Goal: Task Accomplishment & Management: Use online tool/utility

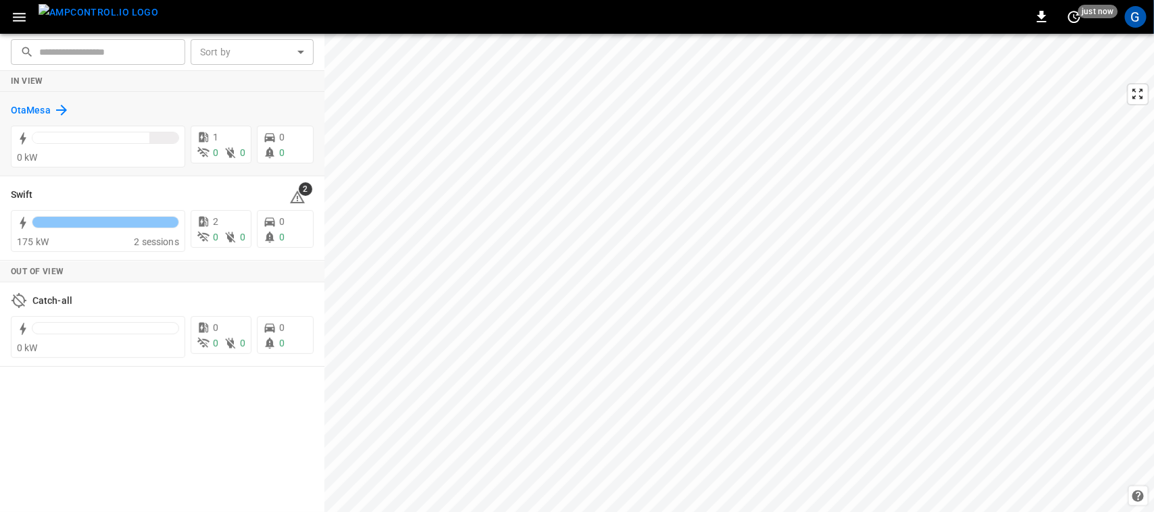
click at [35, 116] on h6 "OtaMesa" at bounding box center [31, 110] width 40 height 15
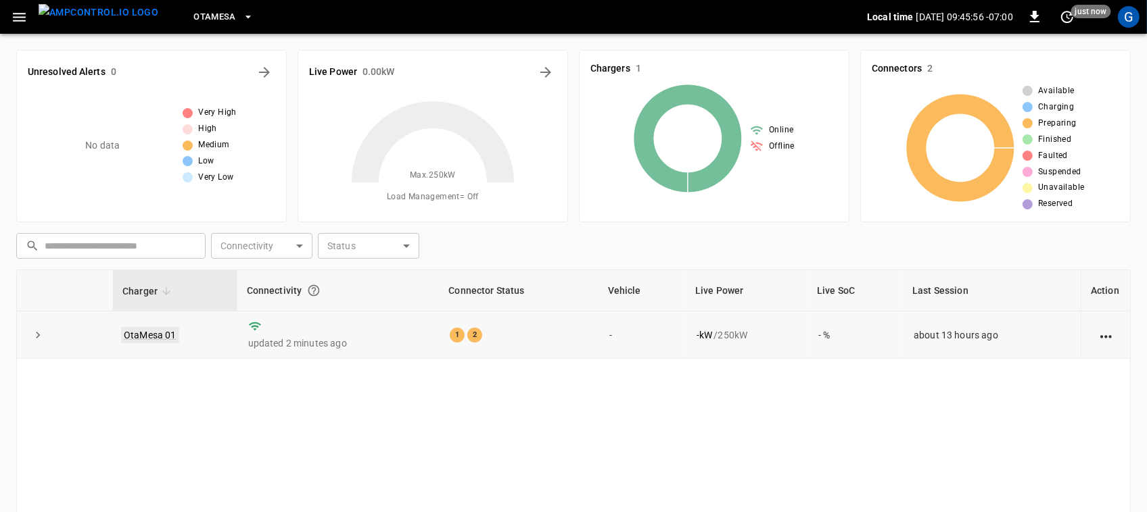
click at [140, 335] on link "OtaMesa 01" at bounding box center [150, 335] width 58 height 16
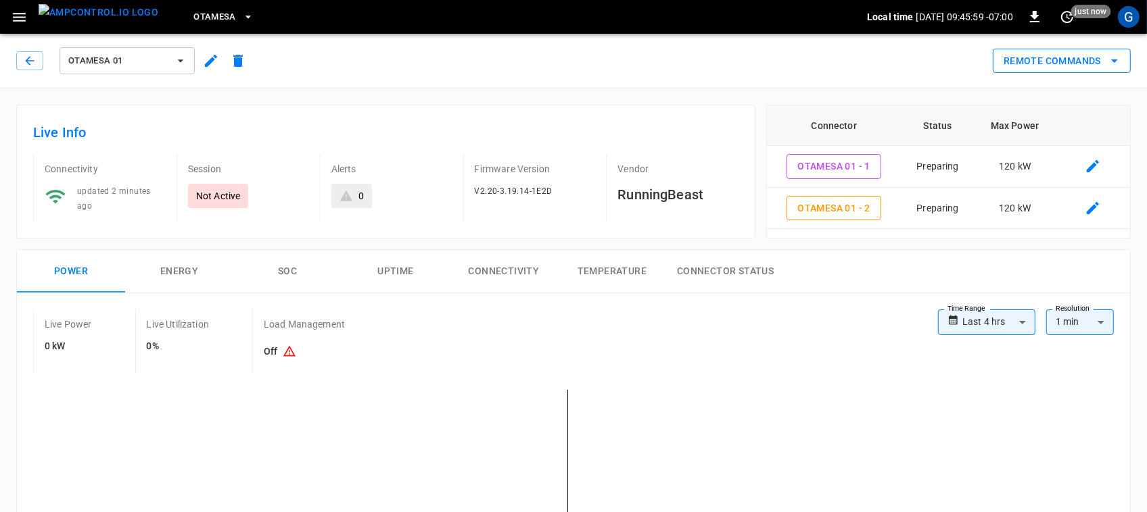
click at [1039, 59] on button "Remote Commands" at bounding box center [1061, 61] width 138 height 25
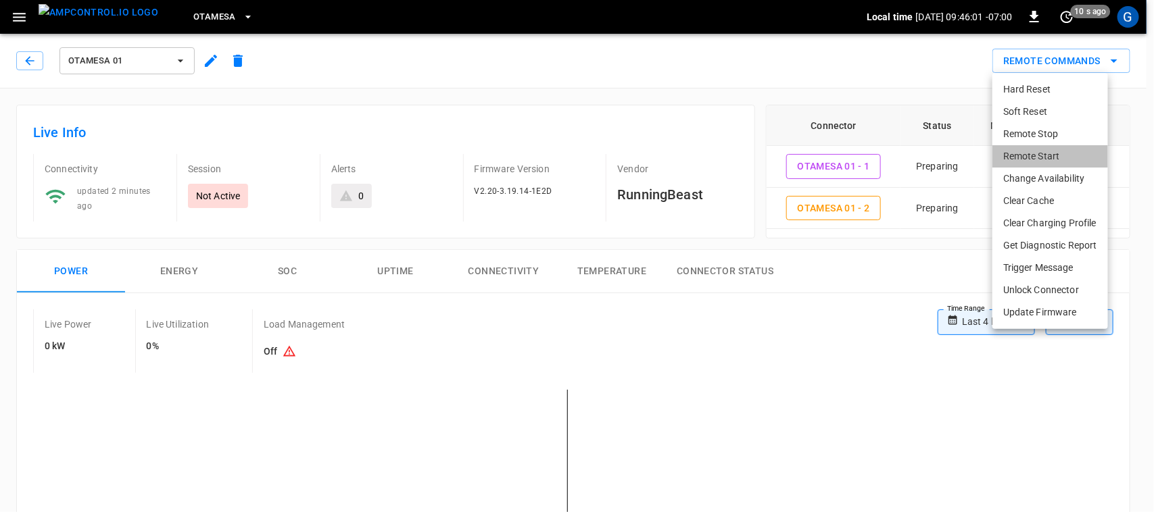
click at [1034, 160] on li "Remote Start" at bounding box center [1050, 156] width 116 height 22
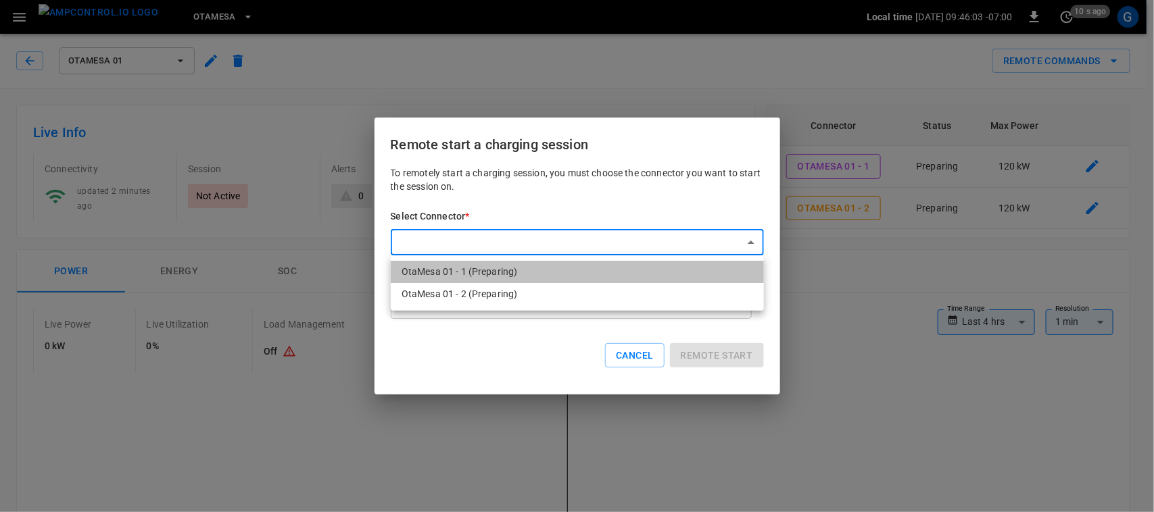
click at [596, 269] on li "OtaMesa 01 - 1 (Preparing)" at bounding box center [577, 272] width 373 height 22
type input "**********"
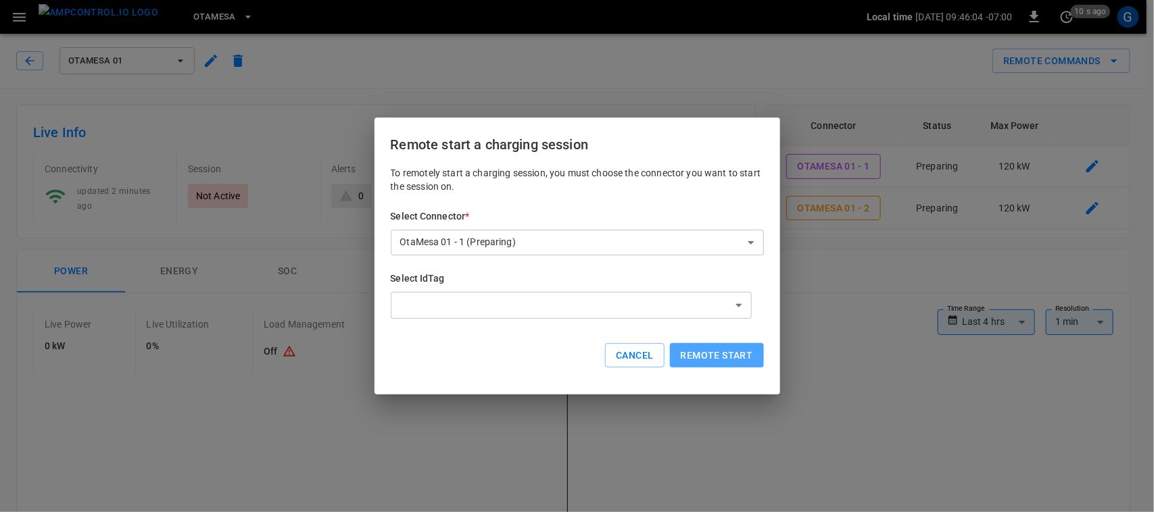
click at [708, 352] on button "Remote start" at bounding box center [717, 355] width 94 height 25
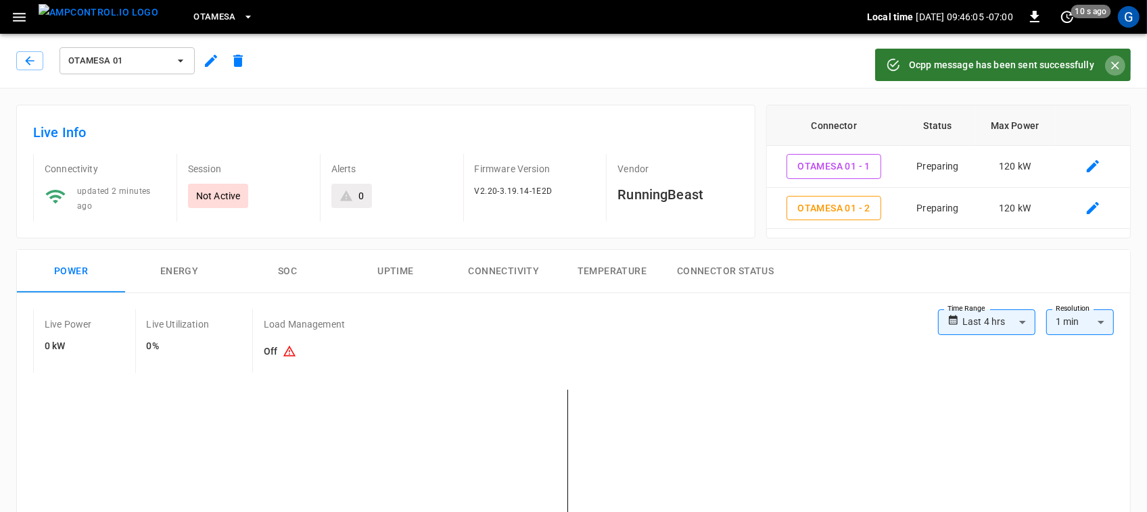
click at [1121, 62] on icon "Close" at bounding box center [1115, 66] width 14 height 14
click at [1121, 62] on icon "remote commands options" at bounding box center [1114, 61] width 16 height 16
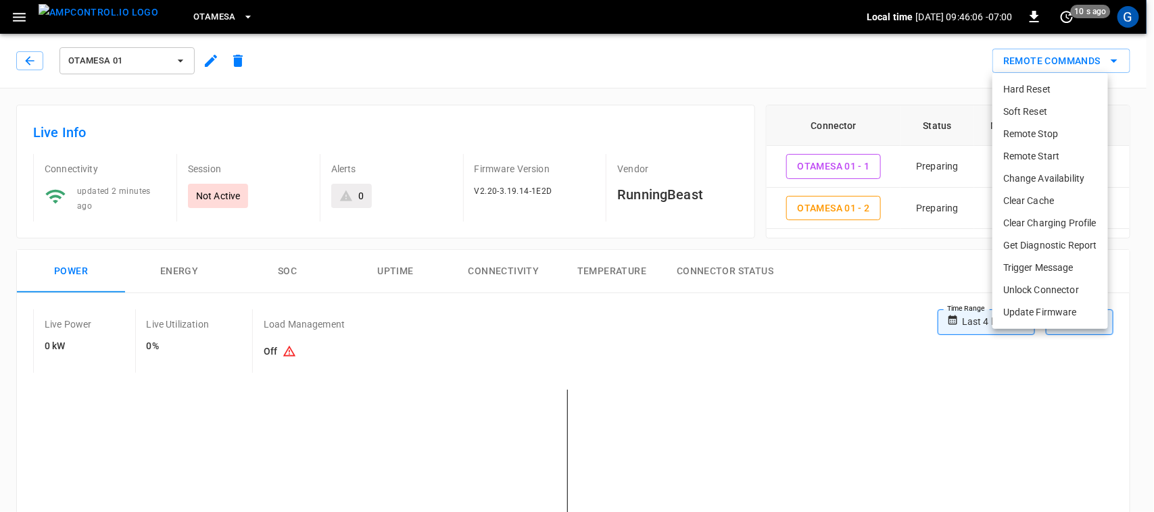
click at [1121, 62] on div at bounding box center [577, 256] width 1154 height 512
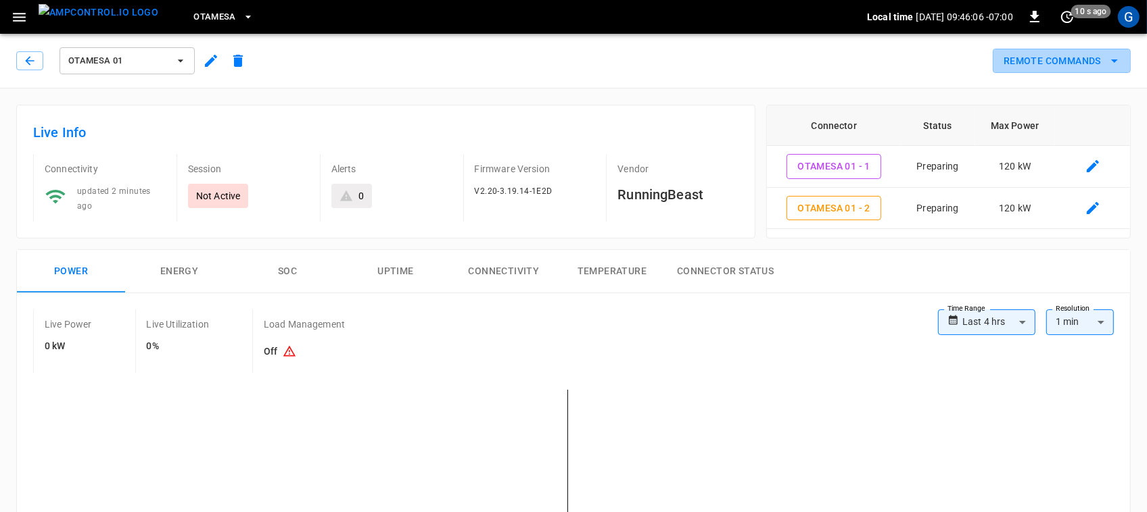
click at [1121, 62] on icon "remote commands options" at bounding box center [1114, 61] width 16 height 16
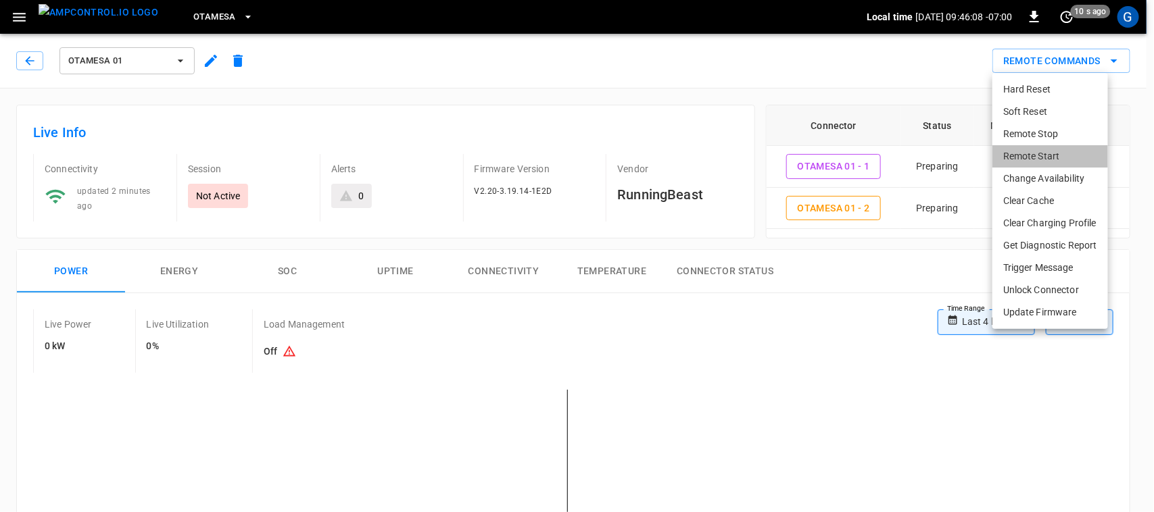
click at [1033, 154] on li "Remote Start" at bounding box center [1050, 156] width 116 height 22
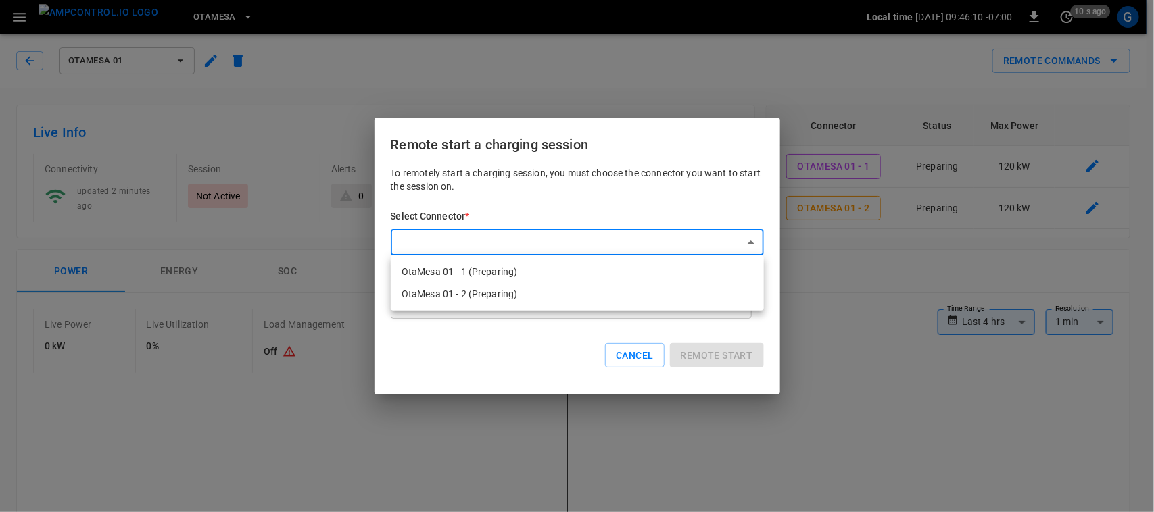
click at [670, 299] on li "OtaMesa 01 - 2 (Preparing)" at bounding box center [577, 294] width 373 height 22
type input "**********"
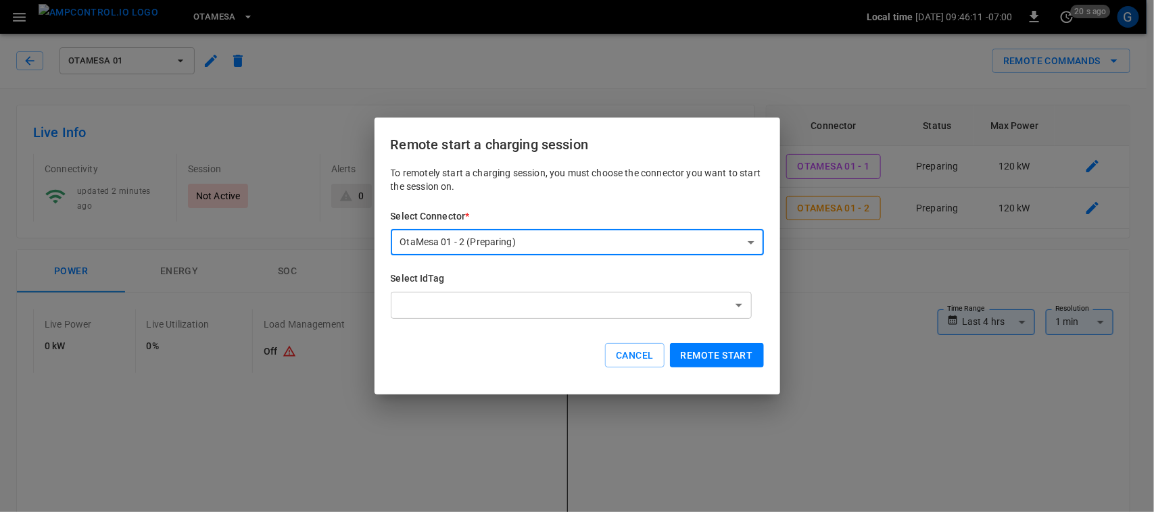
click at [694, 343] on button "Remote start" at bounding box center [717, 355] width 94 height 25
